Goal: Task Accomplishment & Management: Manage account settings

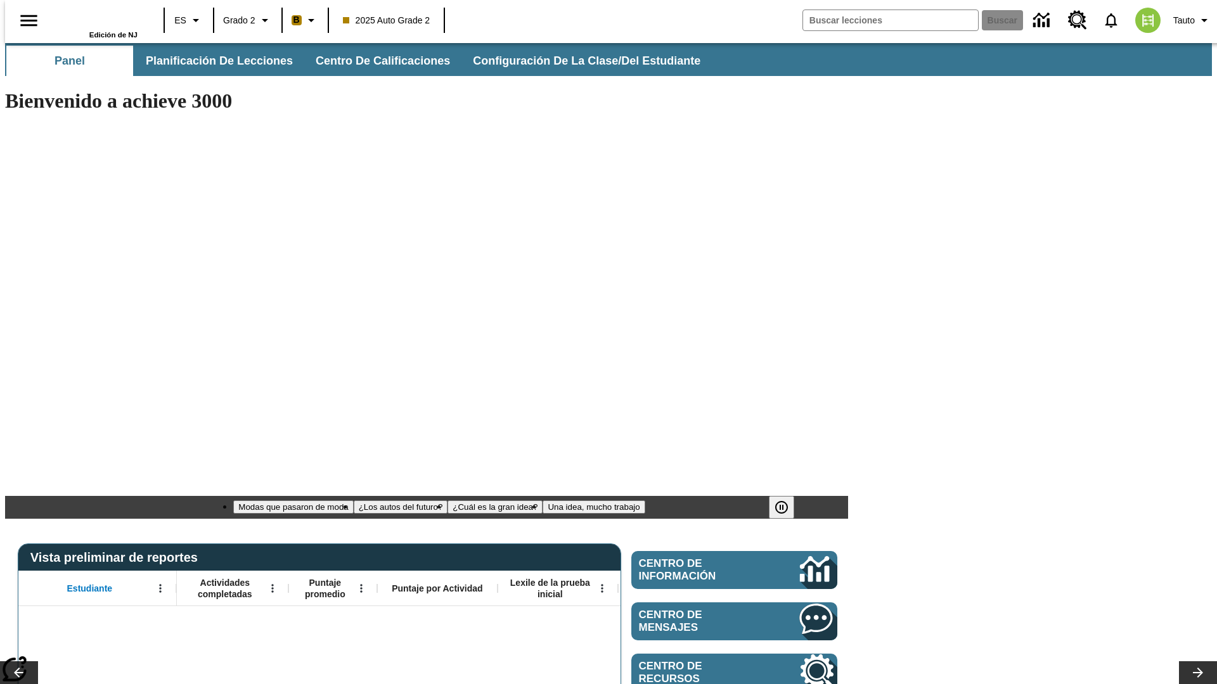
type input "-1"
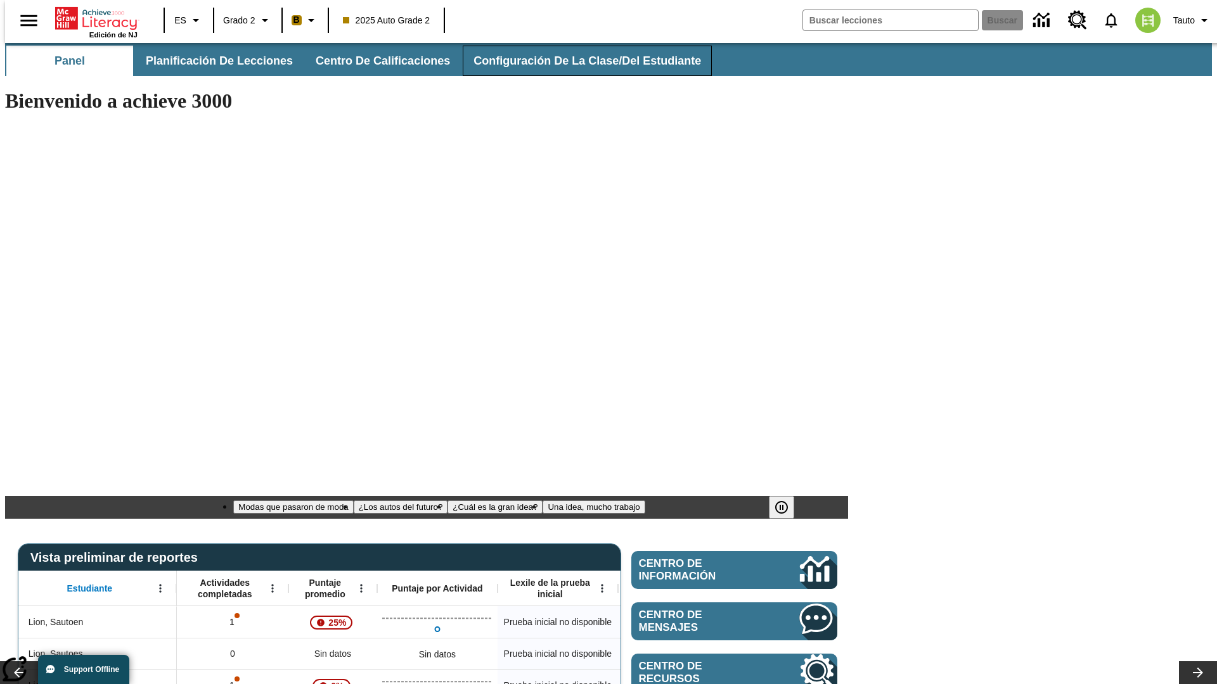
click at [574, 61] on span "Configuración de la clase/del estudiante" at bounding box center [587, 61] width 228 height 15
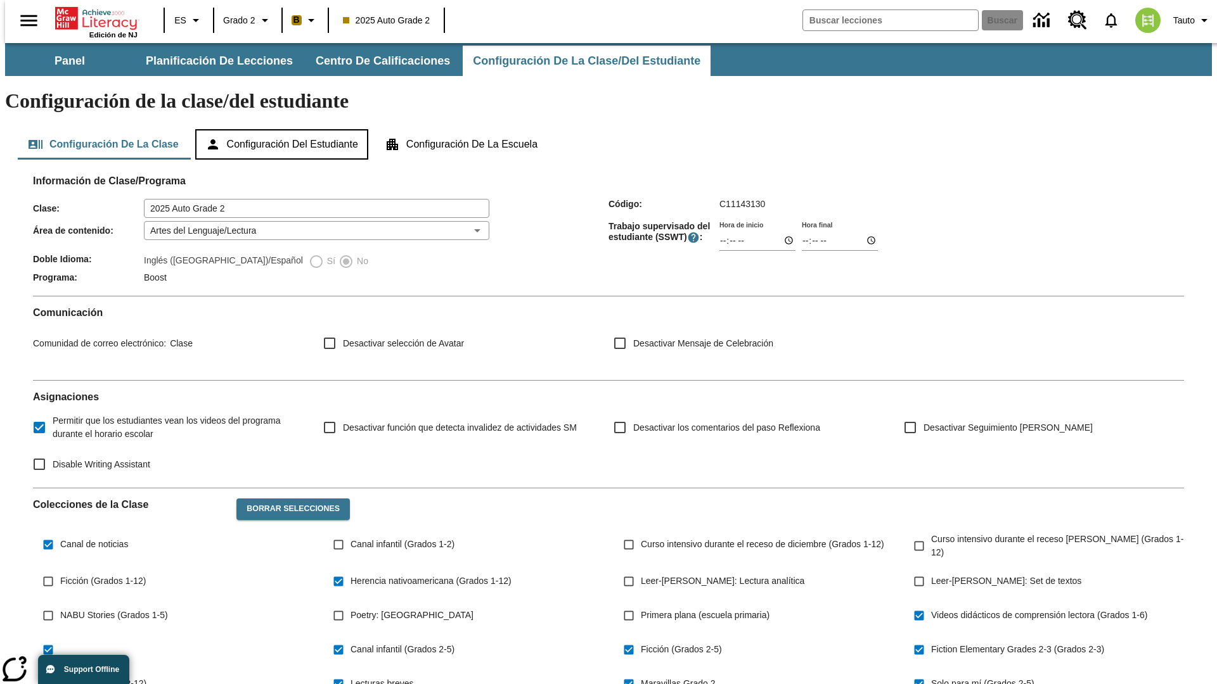
click at [283, 129] on button "Configuración del estudiante" at bounding box center [281, 144] width 173 height 30
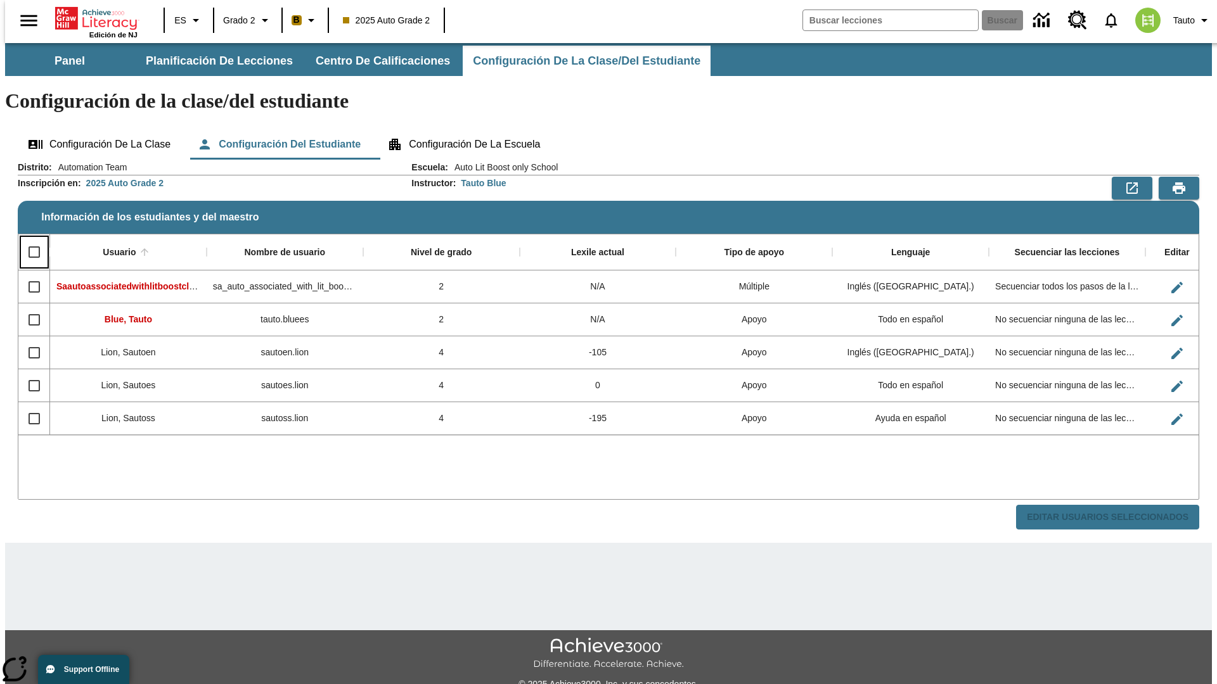
click at [29, 239] on input "Select all rows" at bounding box center [34, 252] width 27 height 27
checkbox input "true"
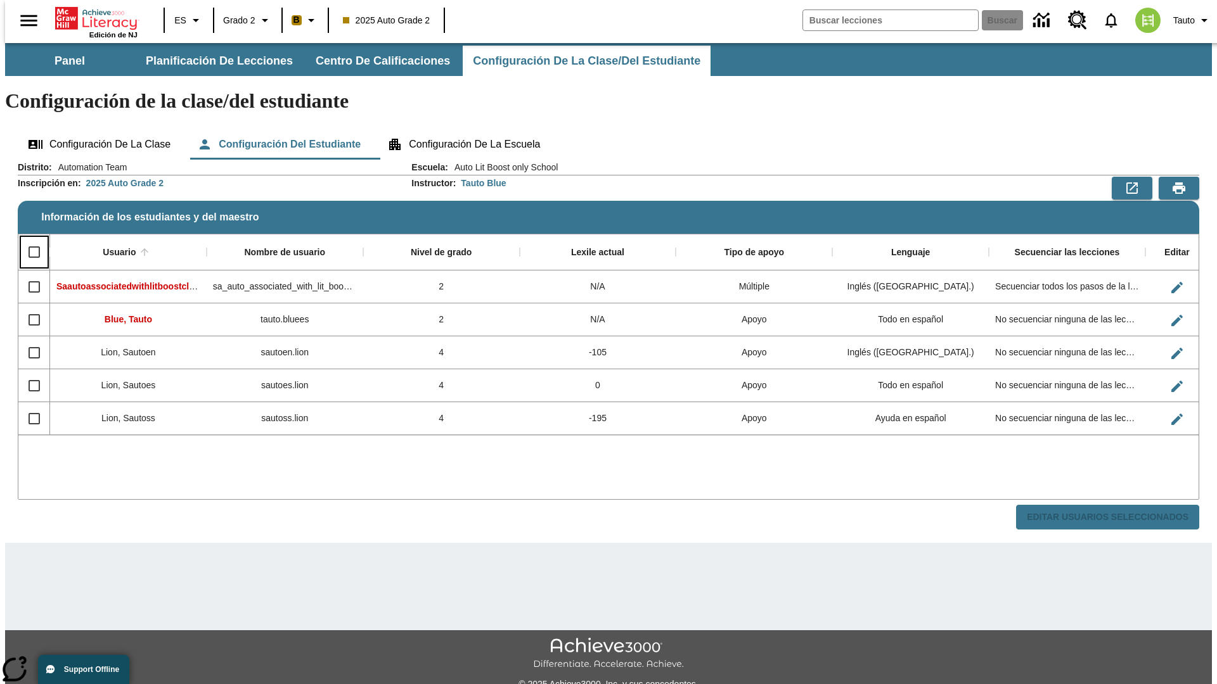
checkbox input "true"
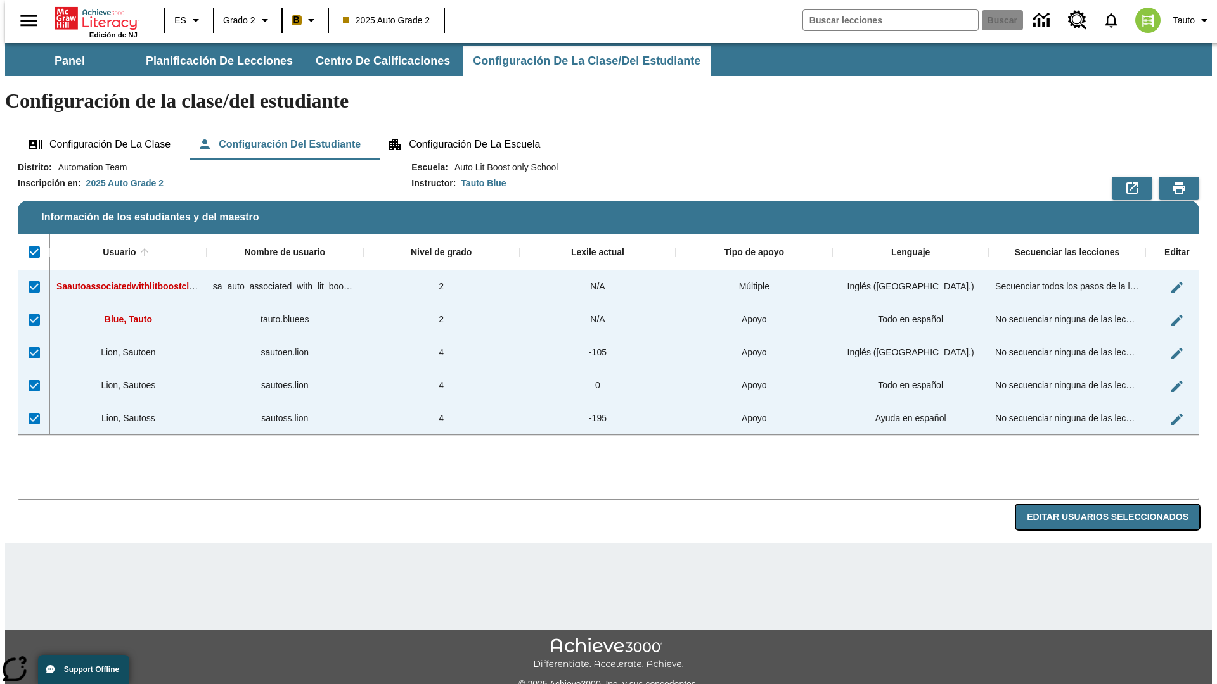
click at [1117, 505] on button "Editar Usuarios Seleccionados" at bounding box center [1107, 517] width 183 height 25
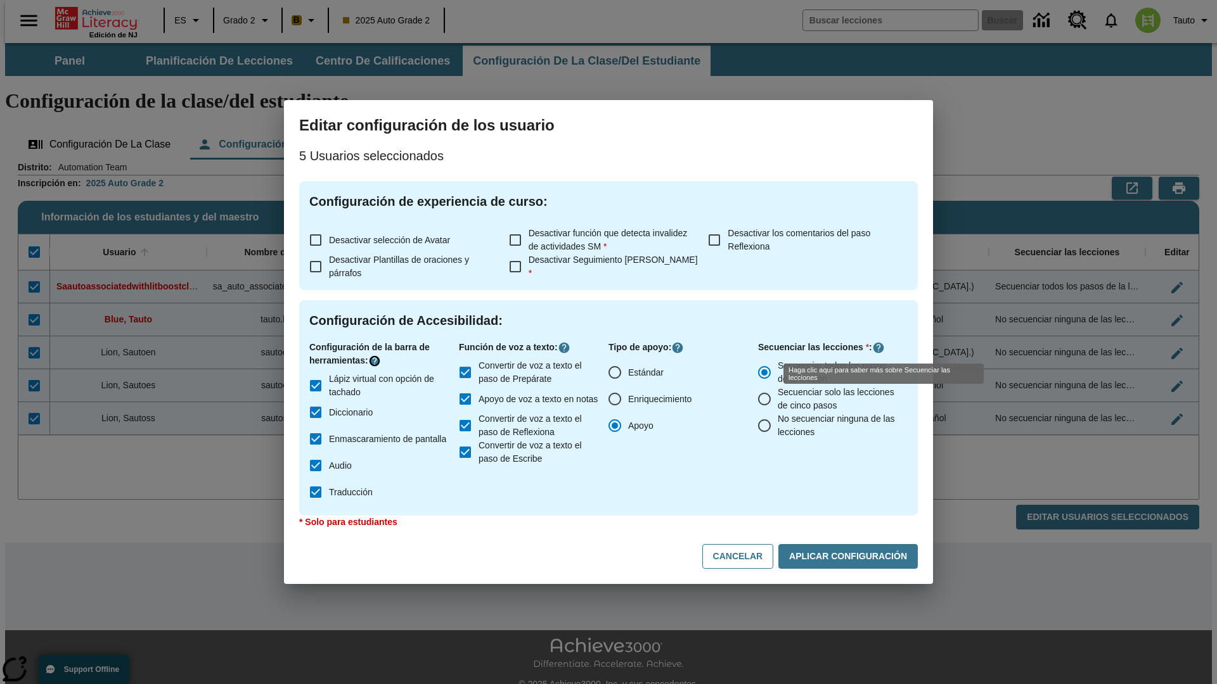
click at [376, 361] on icon "Haga clic aquí para saber más sobre" at bounding box center [374, 361] width 13 height 13
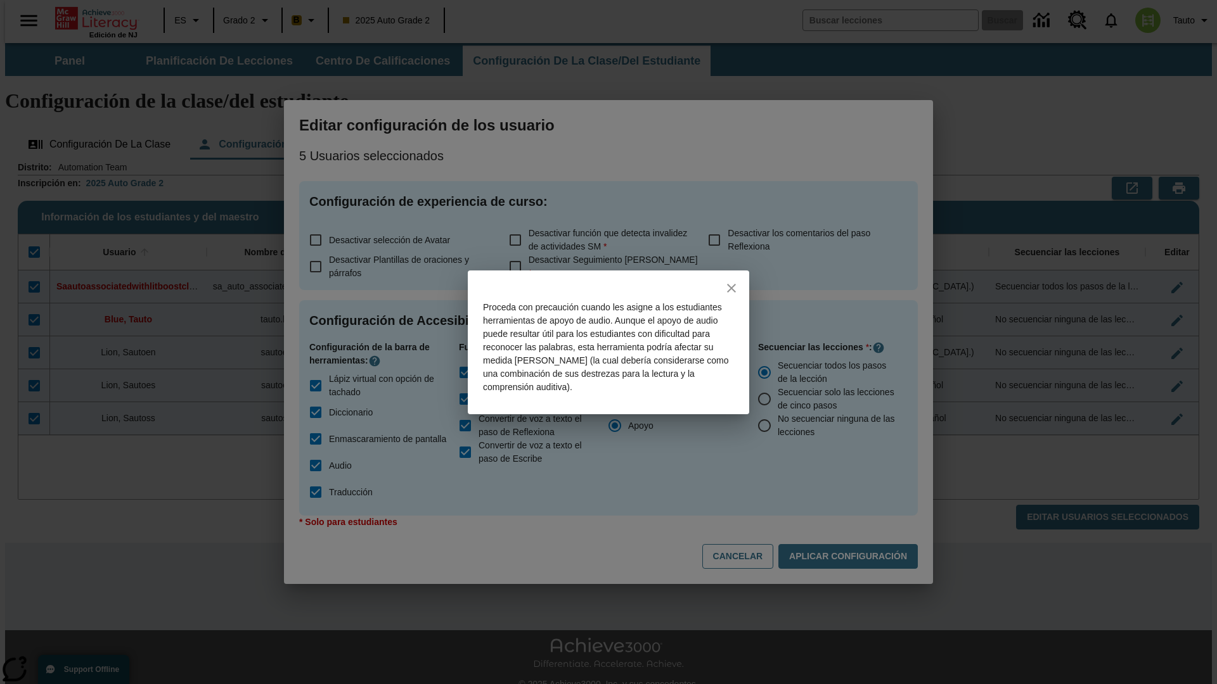
click at [731, 288] on icon "close" at bounding box center [731, 288] width 9 height 9
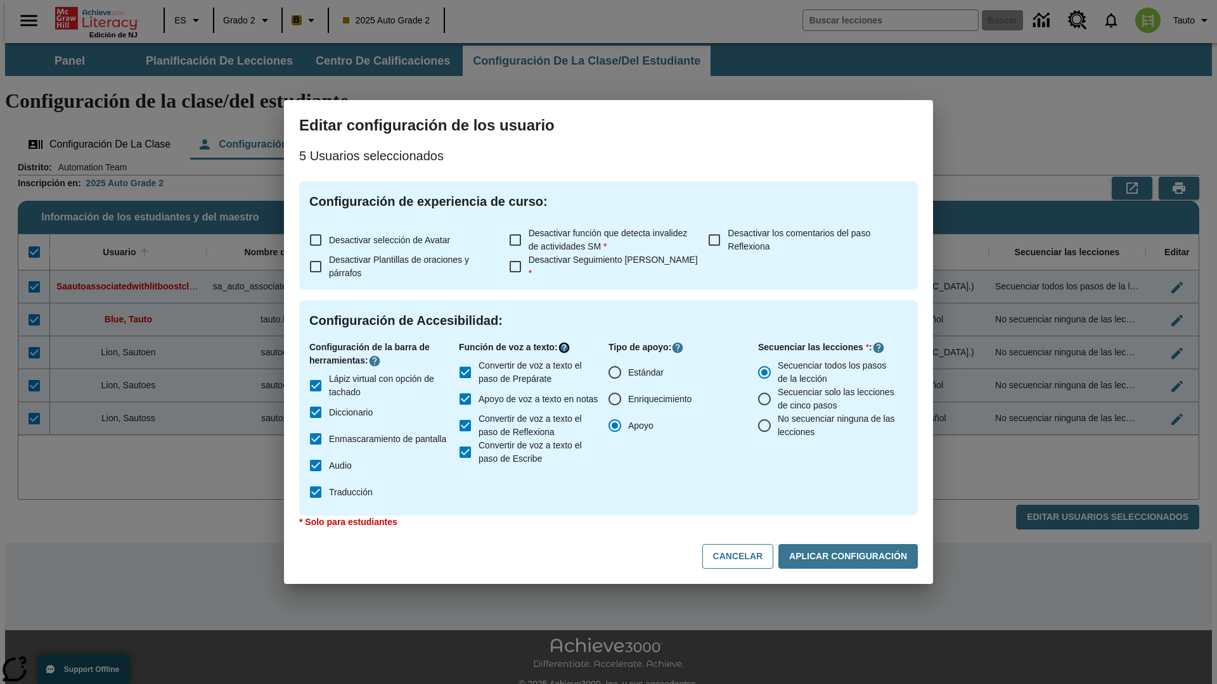
click at [567, 348] on icon "Haga clic aquí para saber más sobre" at bounding box center [564, 348] width 13 height 13
